Goal: Transaction & Acquisition: Purchase product/service

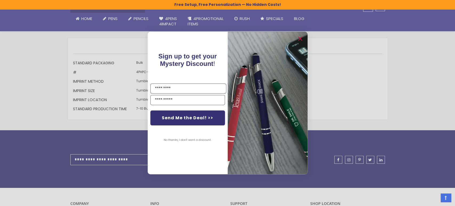
scroll to position [591, 0]
click at [299, 40] on circle "Close dialog" at bounding box center [299, 39] width 8 height 8
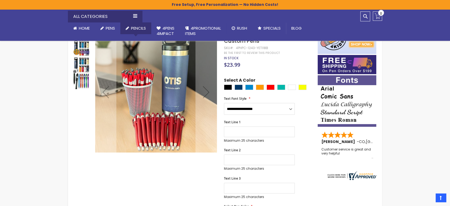
scroll to position [0, 0]
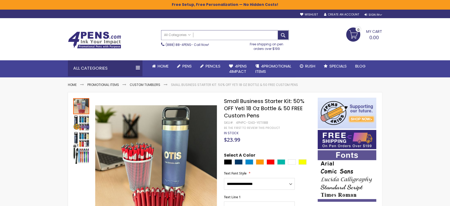
click at [208, 36] on input "Search" at bounding box center [224, 34] width 127 height 9
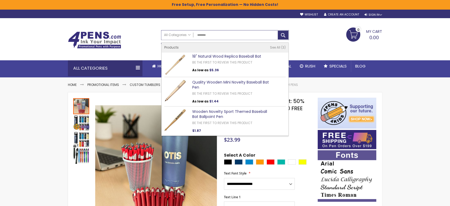
type input "********"
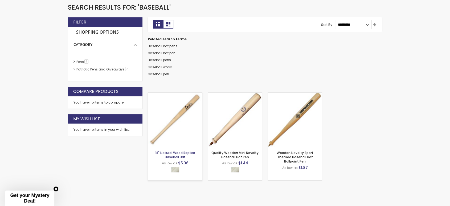
click at [179, 150] on link "18" Natural Wood Replica Baseball Bat" at bounding box center [175, 154] width 40 height 9
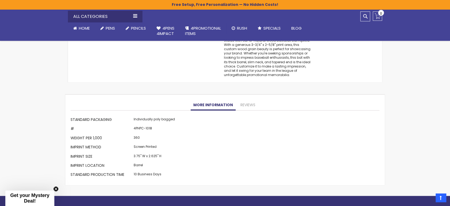
scroll to position [453, 0]
